Goal: Information Seeking & Learning: Learn about a topic

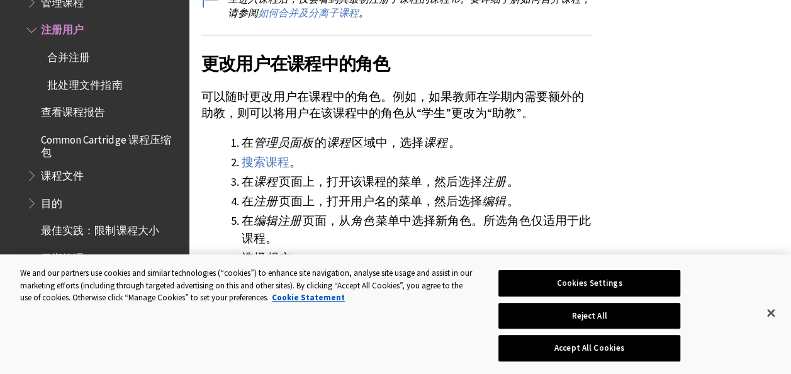
scroll to position [1056, 0]
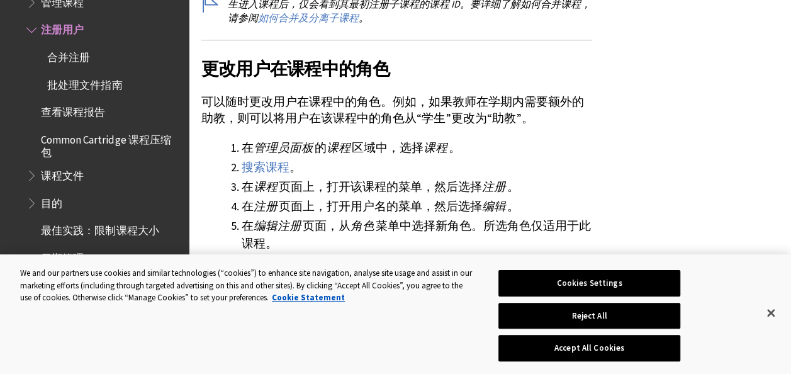
drag, startPoint x: 0, startPoint y: 0, endPoint x: 503, endPoint y: 165, distance: 529.8
click at [503, 165] on li "搜索课程 。" at bounding box center [417, 167] width 350 height 18
click at [600, 347] on button "Accept All Cookies" at bounding box center [589, 348] width 182 height 26
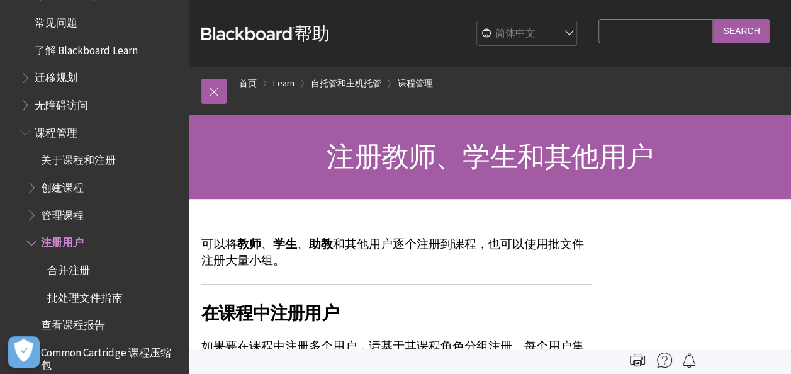
scroll to position [138, 0]
click at [55, 214] on span "管理课程" at bounding box center [62, 213] width 43 height 17
click at [31, 210] on span "Book outline for Blackboard Learn Help" at bounding box center [32, 213] width 13 height 16
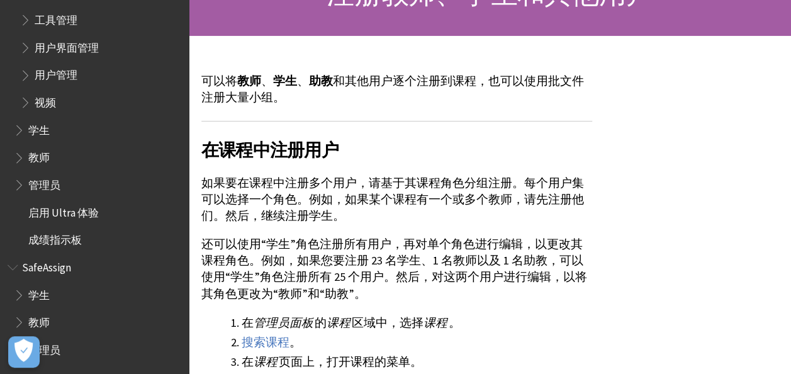
scroll to position [164, 0]
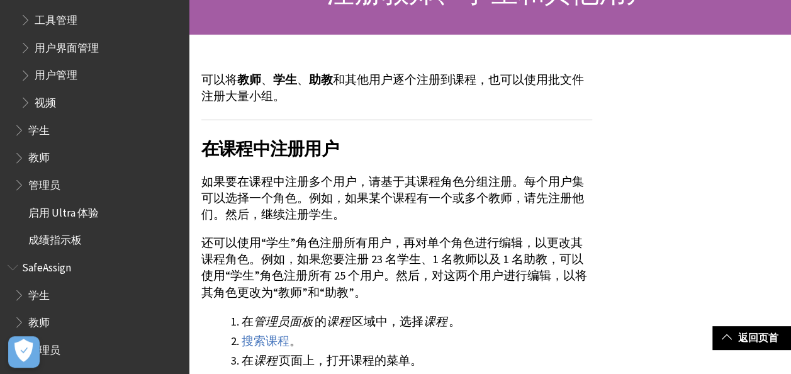
click at [20, 185] on span "Book outline for Blackboard Learn Help" at bounding box center [20, 182] width 13 height 16
click at [57, 269] on span "成绩指示板" at bounding box center [54, 265] width 53 height 17
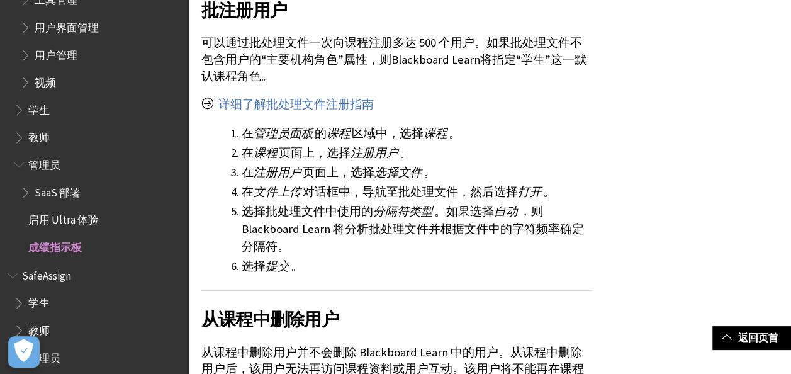
scroll to position [1700, 0]
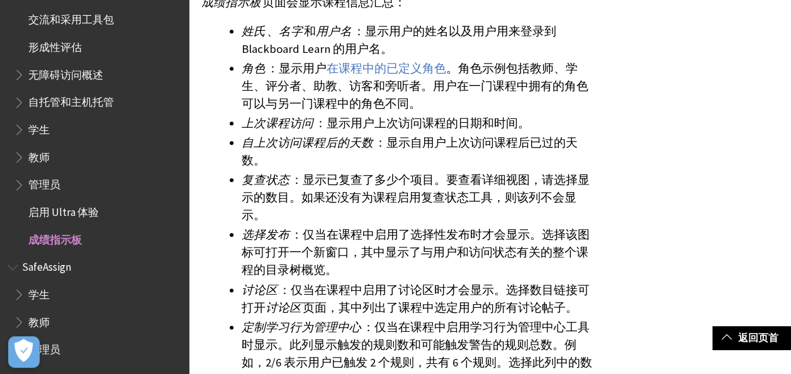
scroll to position [645, 0]
click at [58, 354] on span "管理员" at bounding box center [44, 347] width 32 height 17
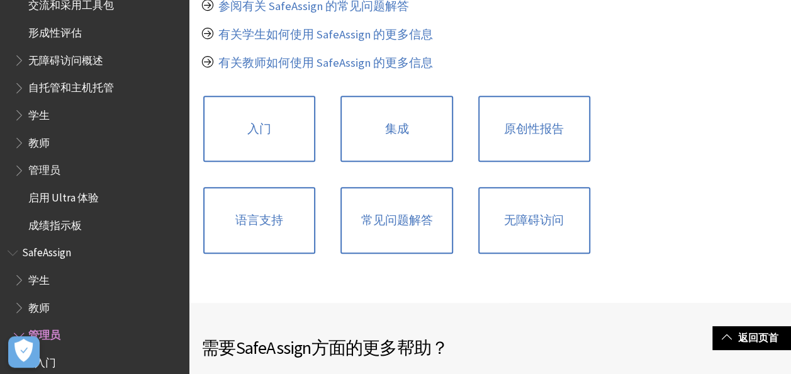
scroll to position [48, 0]
click at [26, 166] on span "Book outline for Blackboard Learn Help" at bounding box center [20, 167] width 13 height 16
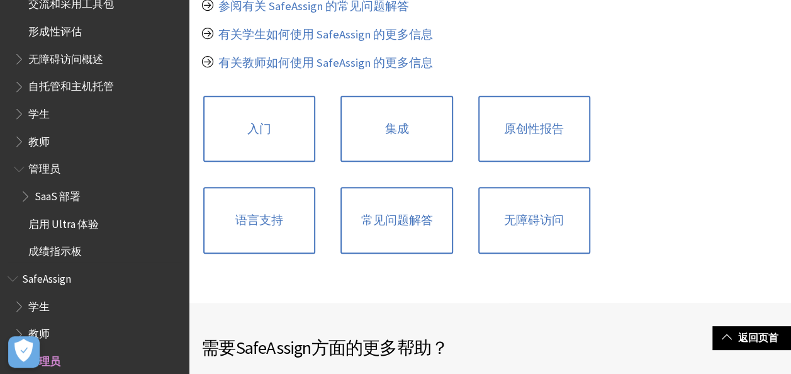
click at [21, 200] on span "Book outline for Blackboard Learn Help" at bounding box center [26, 194] width 13 height 16
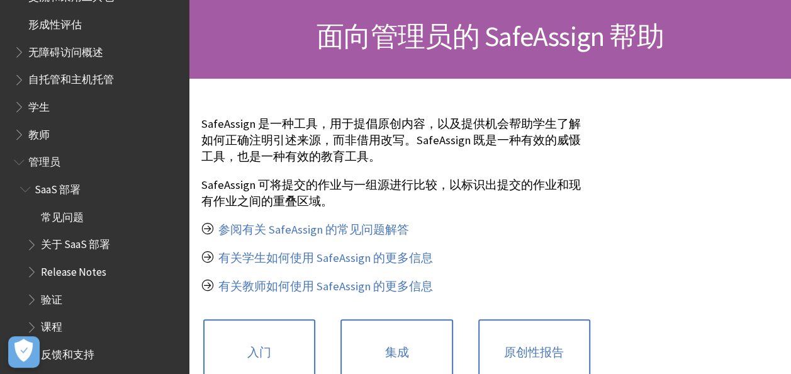
scroll to position [54, 0]
click at [18, 130] on span "Book outline for Blackboard Learn Help" at bounding box center [20, 133] width 13 height 16
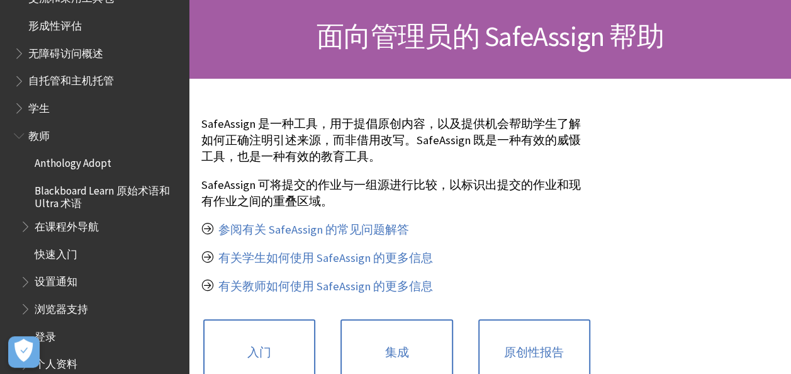
scroll to position [0, 0]
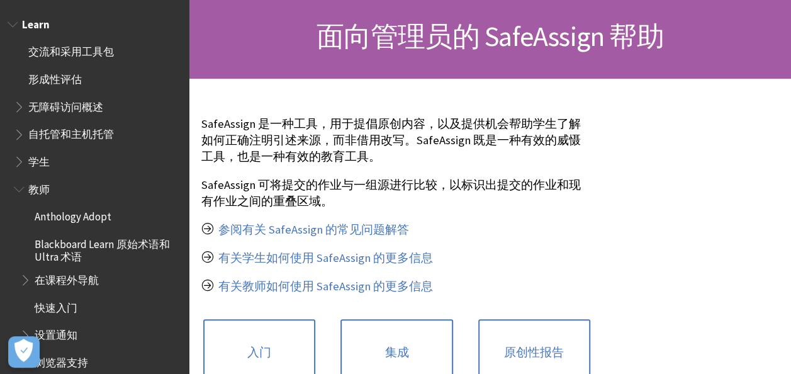
click at [22, 154] on span "Book outline for Blackboard Learn Help" at bounding box center [20, 159] width 13 height 16
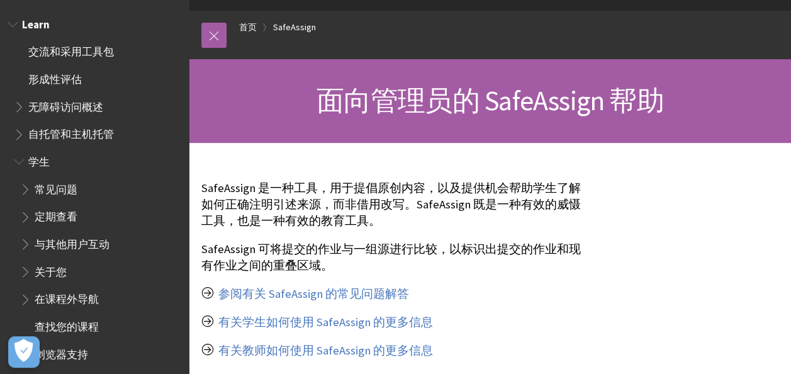
scroll to position [55, 0]
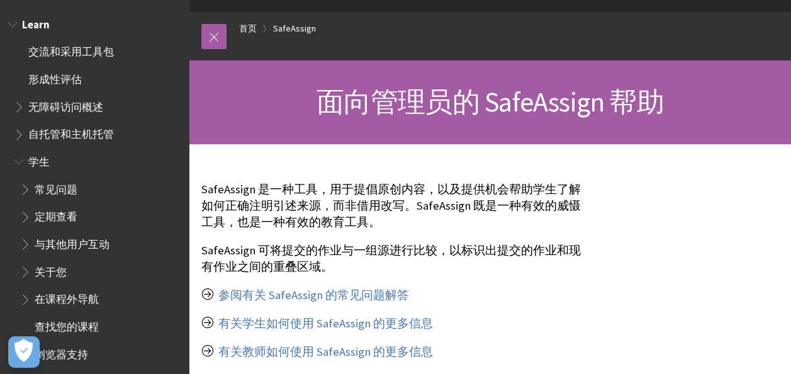
click at [16, 107] on span "Book outline for Blackboard Learn Help" at bounding box center [20, 104] width 13 height 16
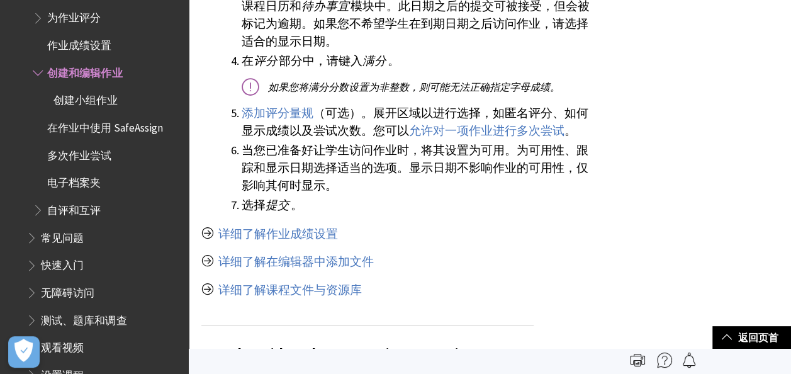
scroll to position [564, 0]
click at [96, 105] on span "创建小组作业" at bounding box center [85, 99] width 64 height 17
click at [99, 128] on span "在作业中使用 SafeAssign" at bounding box center [104, 126] width 115 height 17
click at [91, 158] on span "多次作业尝试" at bounding box center [79, 153] width 64 height 17
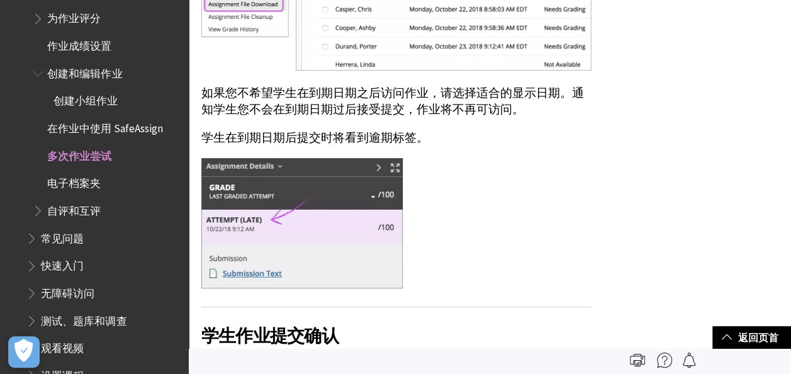
scroll to position [2278, 0]
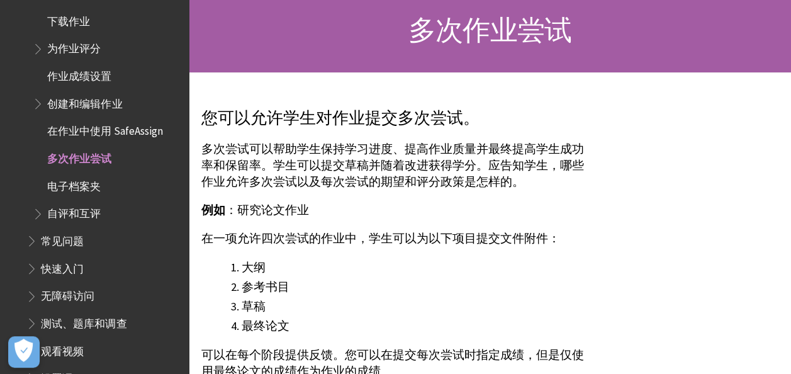
scroll to position [533, 0]
click at [102, 109] on span "创建和编辑作业" at bounding box center [84, 102] width 75 height 17
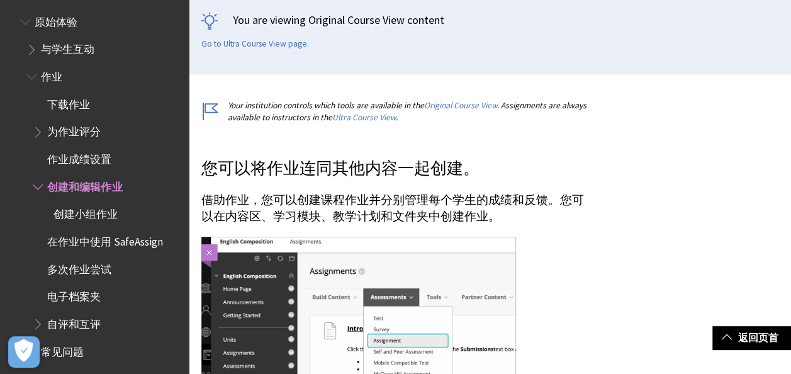
scroll to position [432, 0]
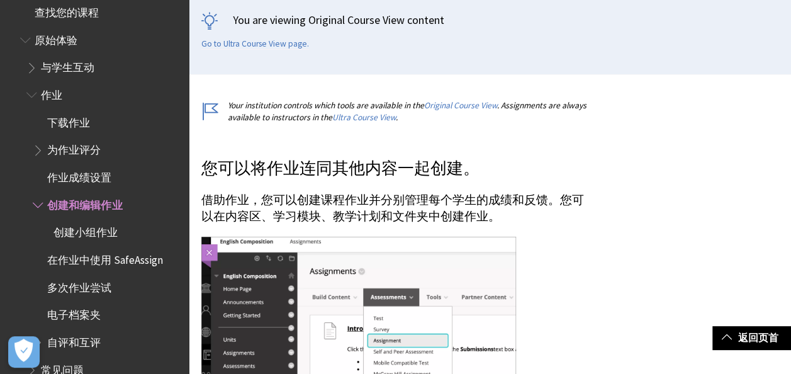
click at [94, 172] on span "作业成绩设置" at bounding box center [79, 175] width 64 height 17
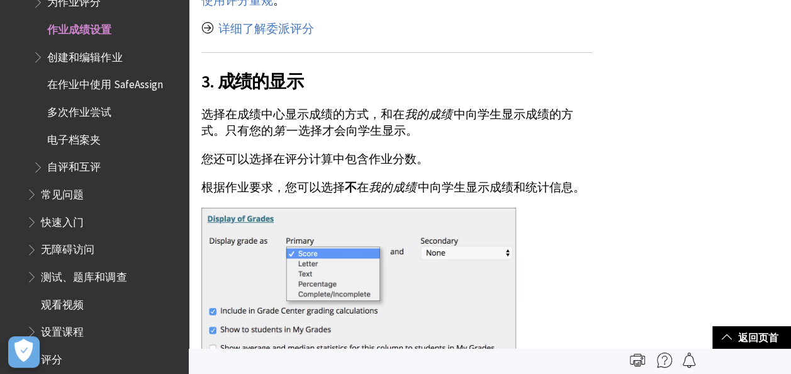
scroll to position [2226, 0]
